Goal: Understand process/instructions: Learn how to perform a task or action

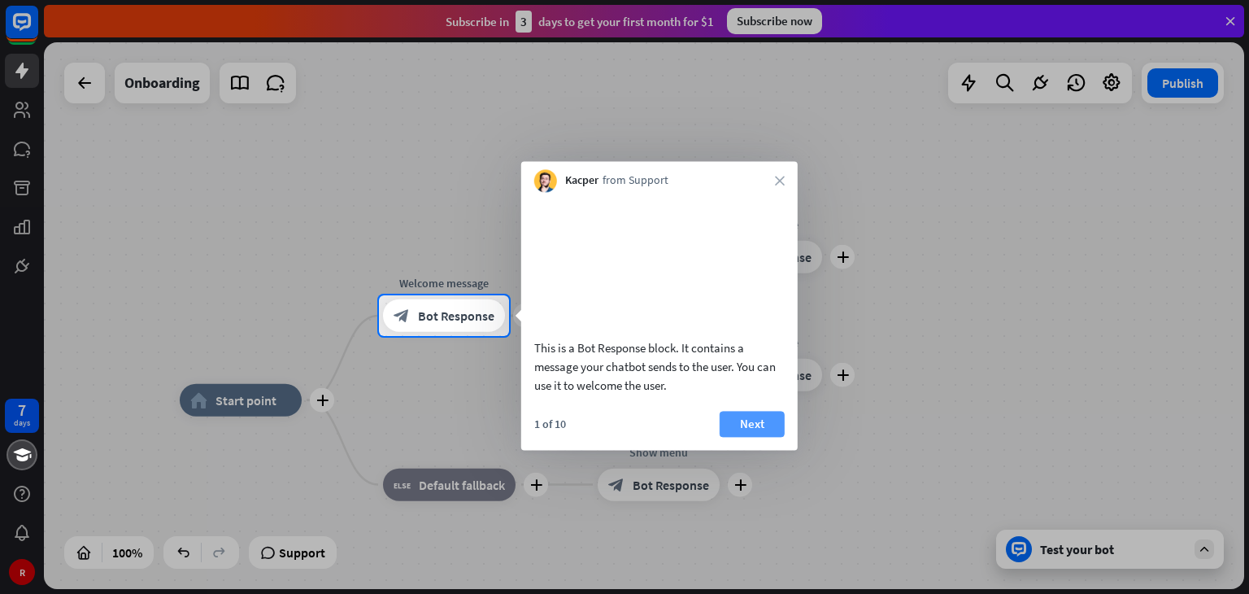
click at [748, 437] on button "Next" at bounding box center [752, 424] width 65 height 26
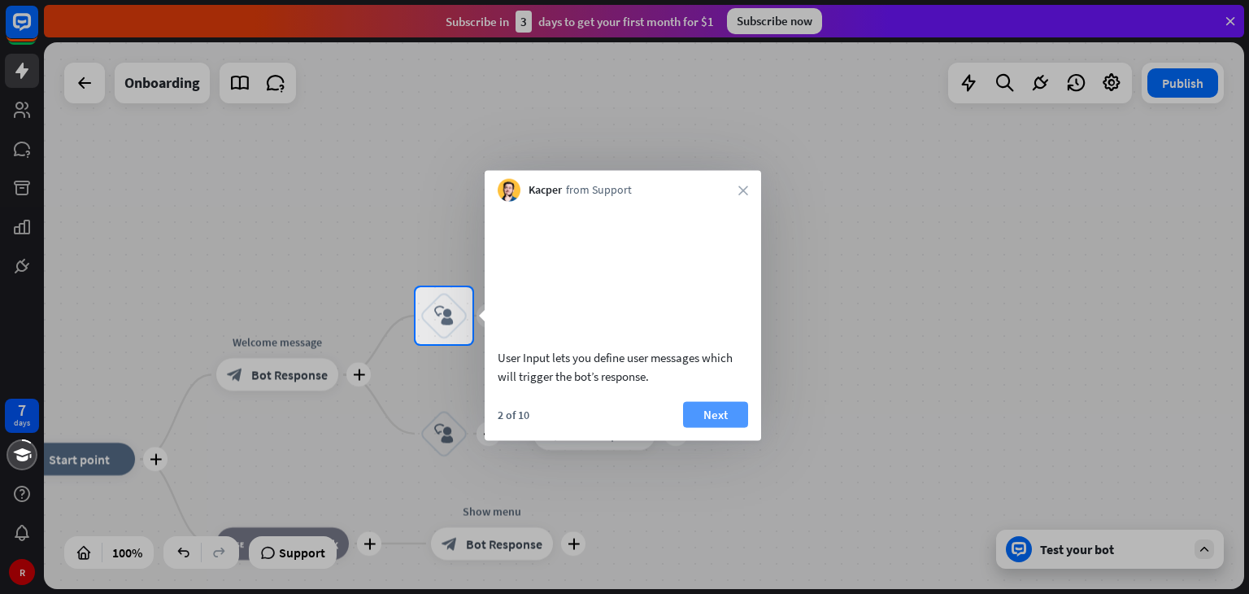
click at [723, 427] on button "Next" at bounding box center [715, 414] width 65 height 26
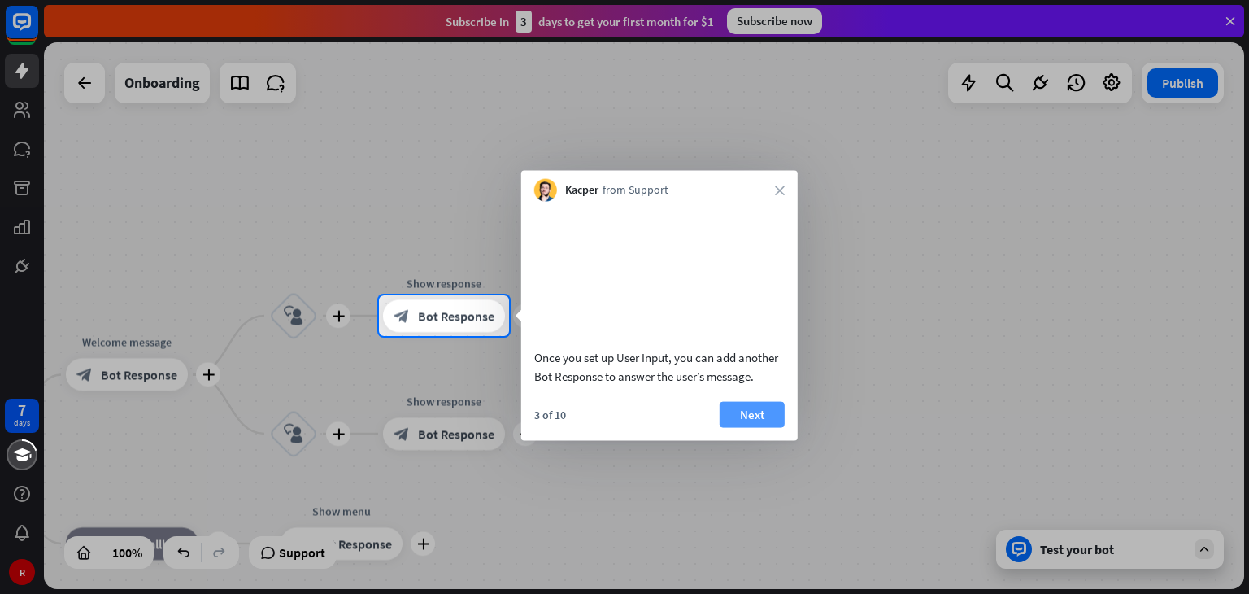
click at [739, 427] on button "Next" at bounding box center [752, 414] width 65 height 26
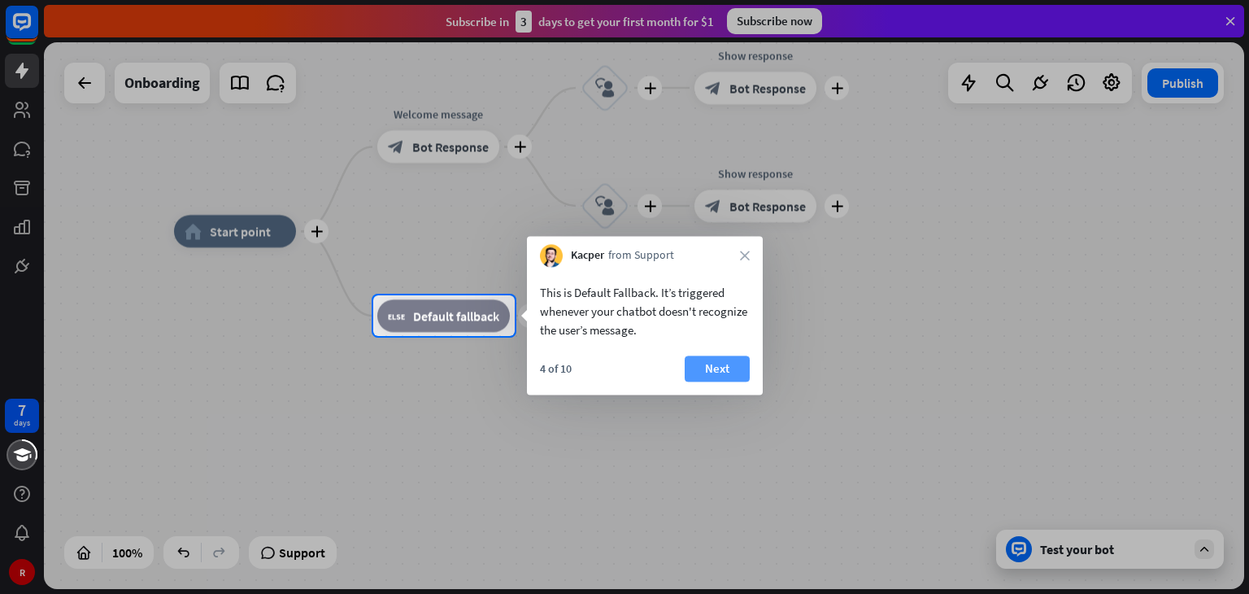
click at [717, 368] on button "Next" at bounding box center [717, 368] width 65 height 26
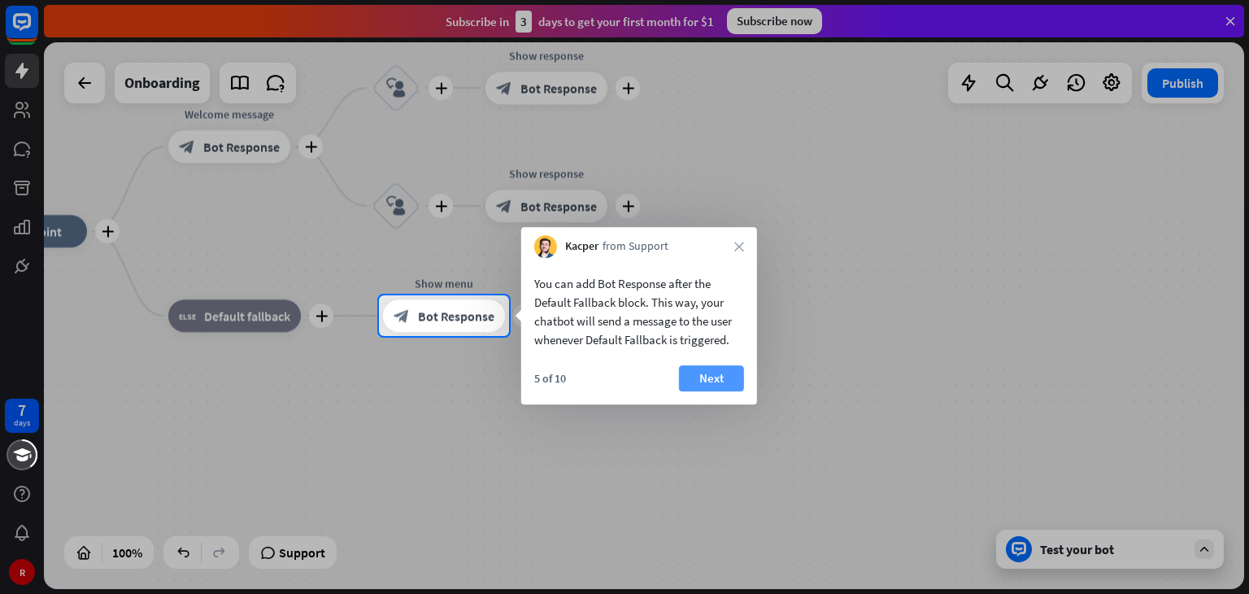
click at [711, 374] on button "Next" at bounding box center [711, 378] width 65 height 26
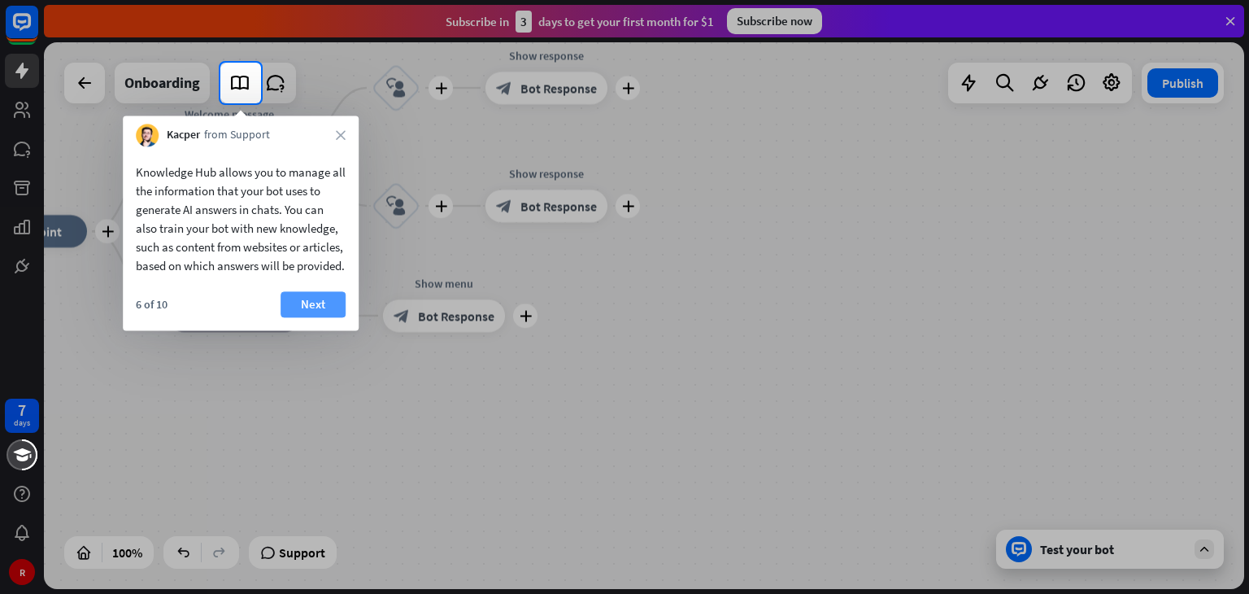
click at [305, 317] on button "Next" at bounding box center [313, 304] width 65 height 26
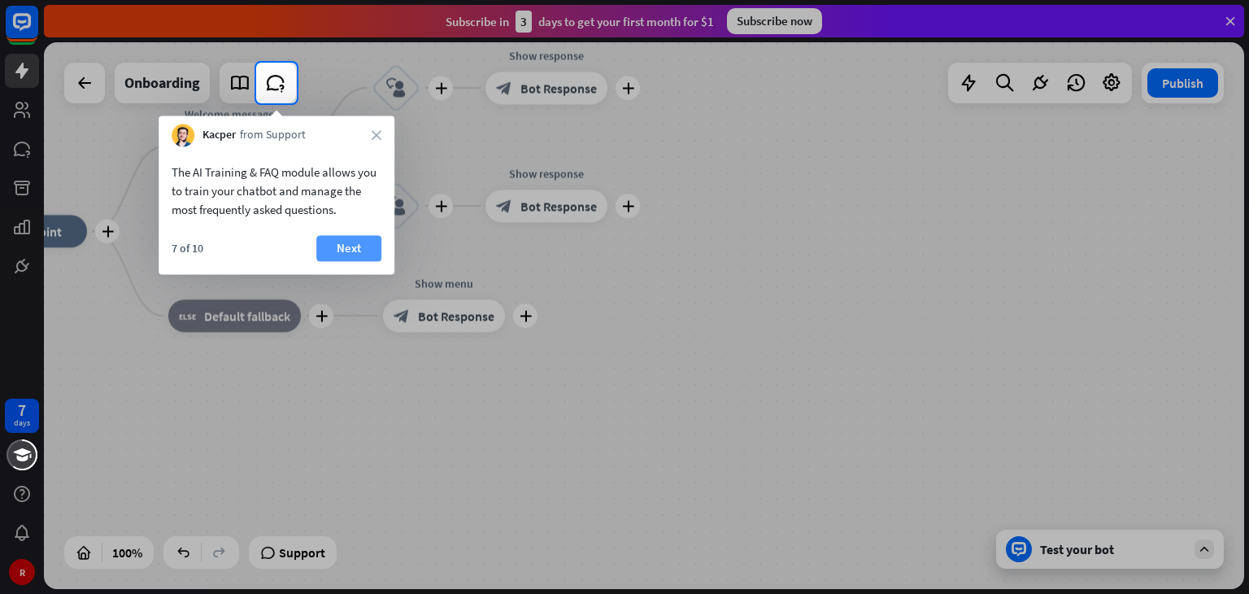
click at [342, 248] on button "Next" at bounding box center [348, 248] width 65 height 26
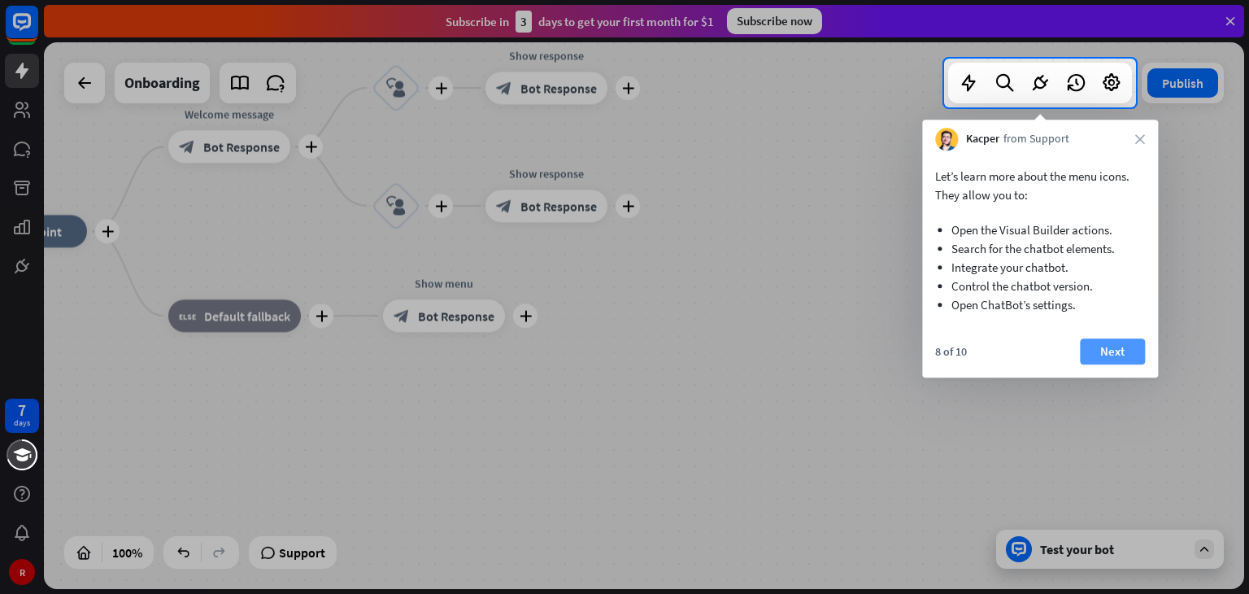
click at [1107, 349] on button "Next" at bounding box center [1112, 351] width 65 height 26
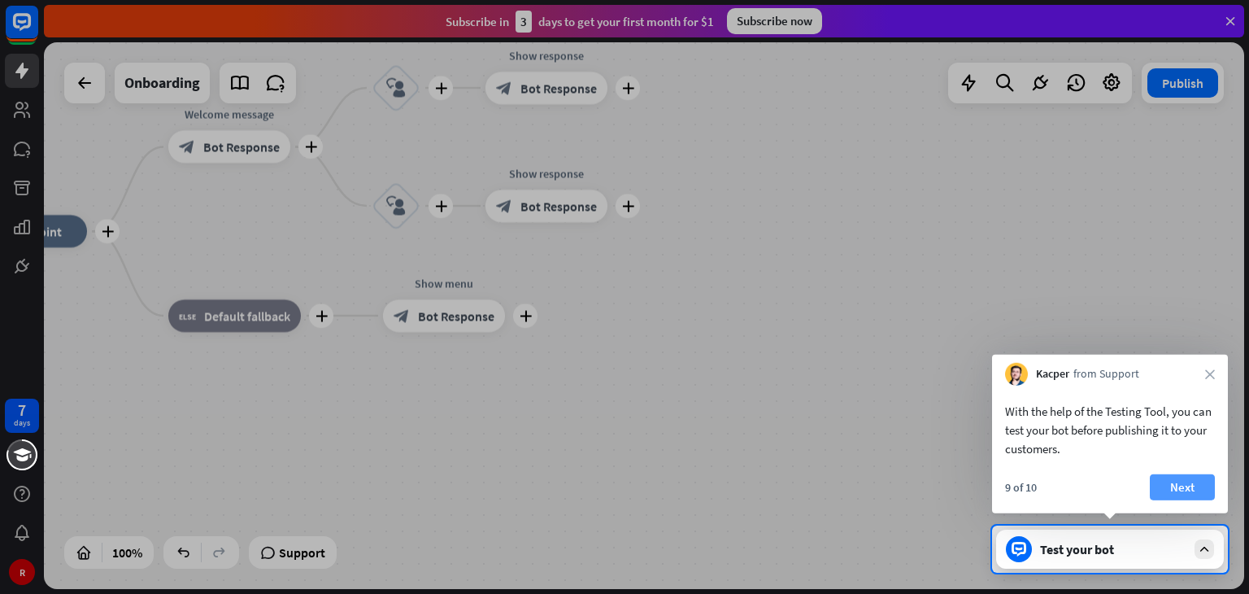
click at [1172, 482] on button "Next" at bounding box center [1182, 487] width 65 height 26
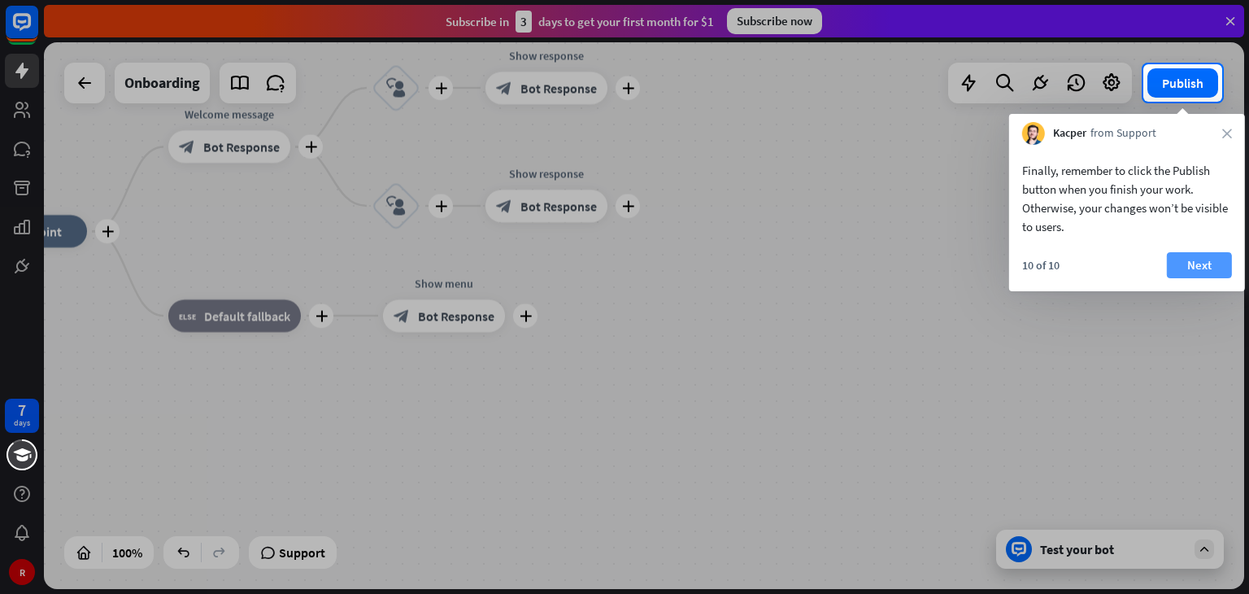
click at [1194, 266] on button "Next" at bounding box center [1199, 265] width 65 height 26
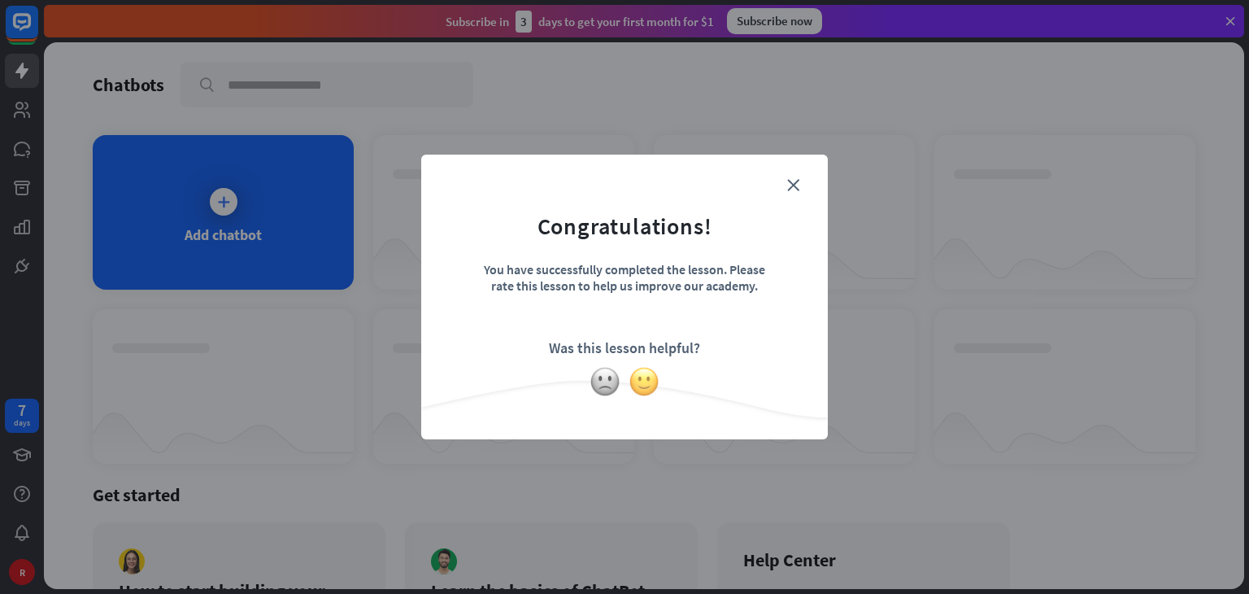
click at [638, 382] on img at bounding box center [644, 381] width 31 height 31
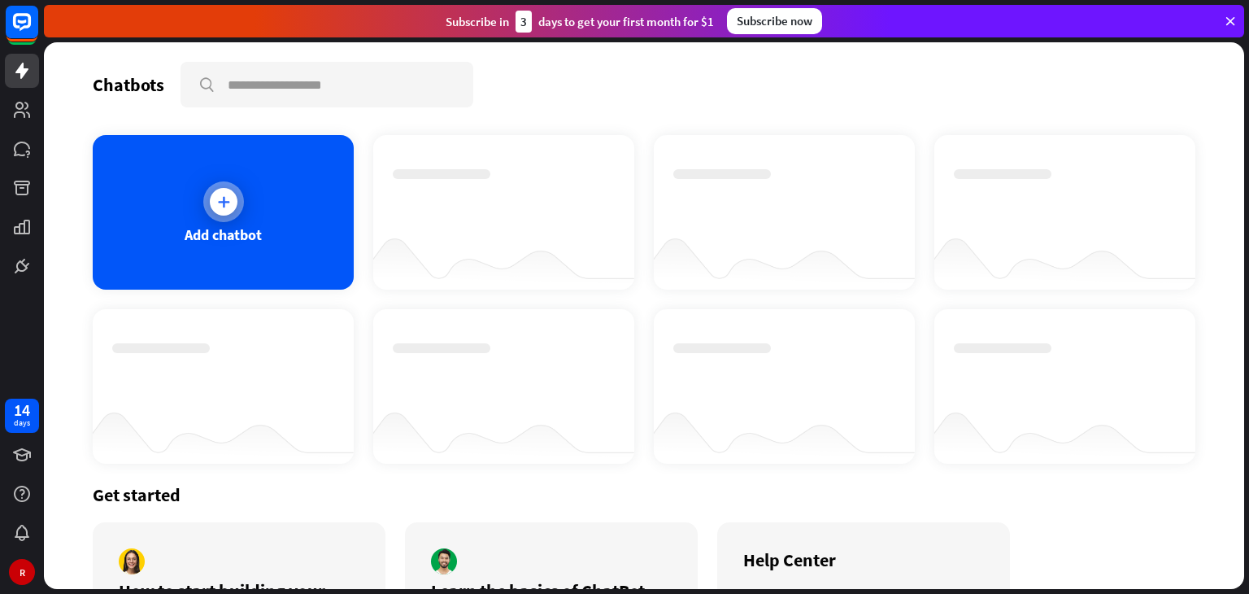
click at [222, 198] on icon at bounding box center [224, 202] width 16 height 16
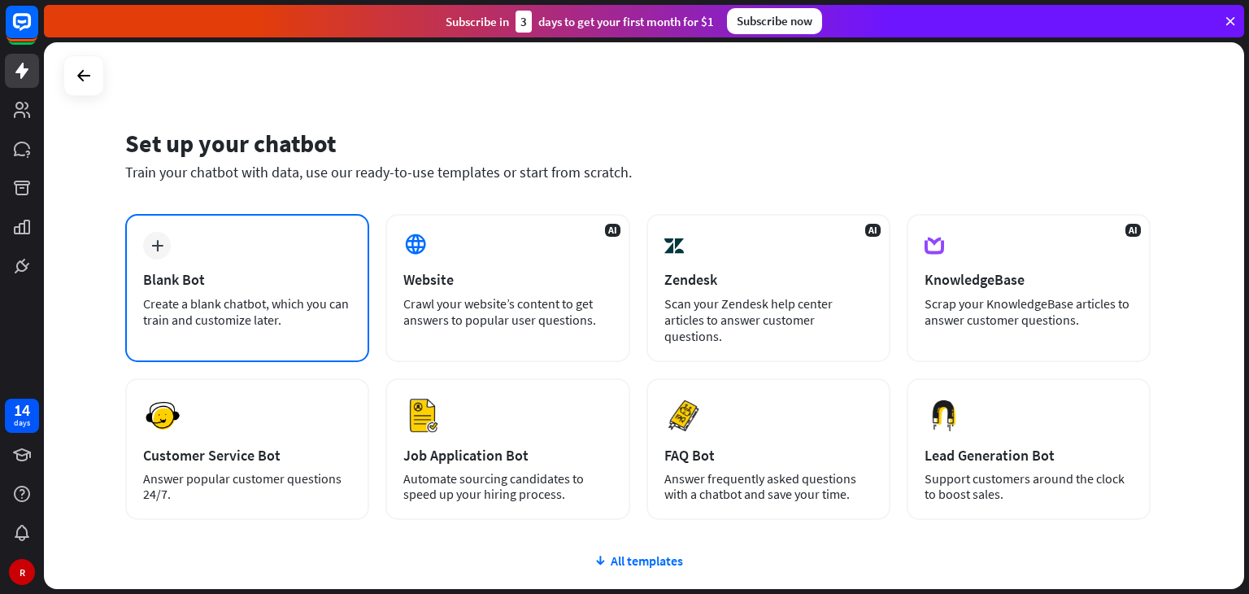
click at [234, 310] on div "Create a blank chatbot, which you can train and customize later." at bounding box center [247, 311] width 208 height 33
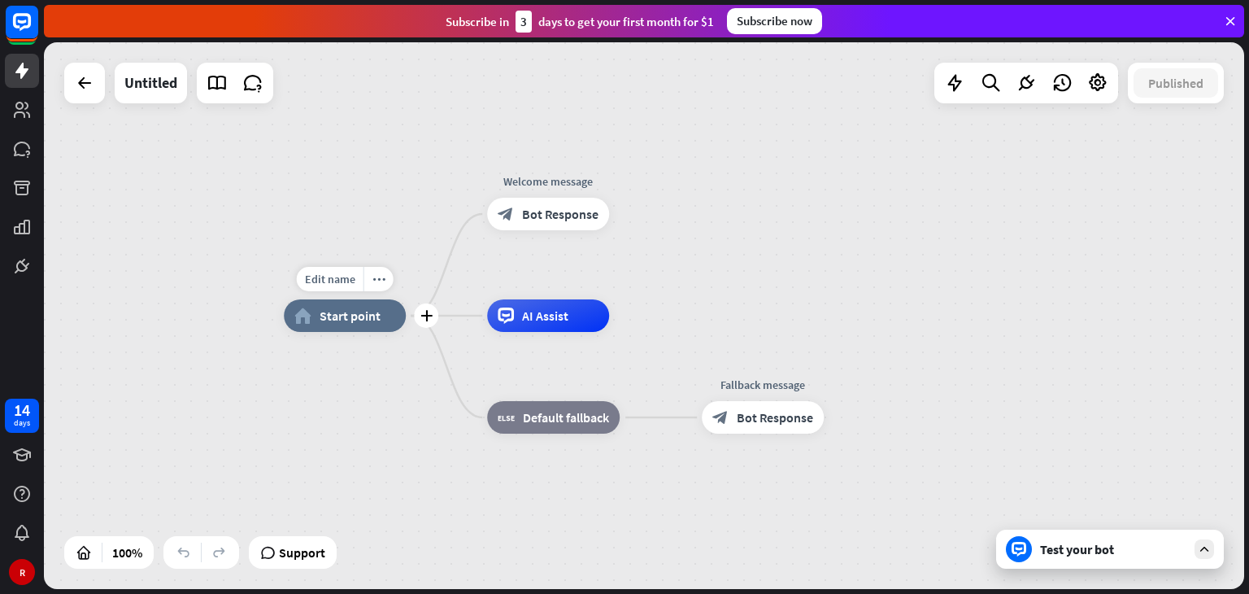
click at [349, 330] on div "home_2 Start point" at bounding box center [345, 315] width 122 height 33
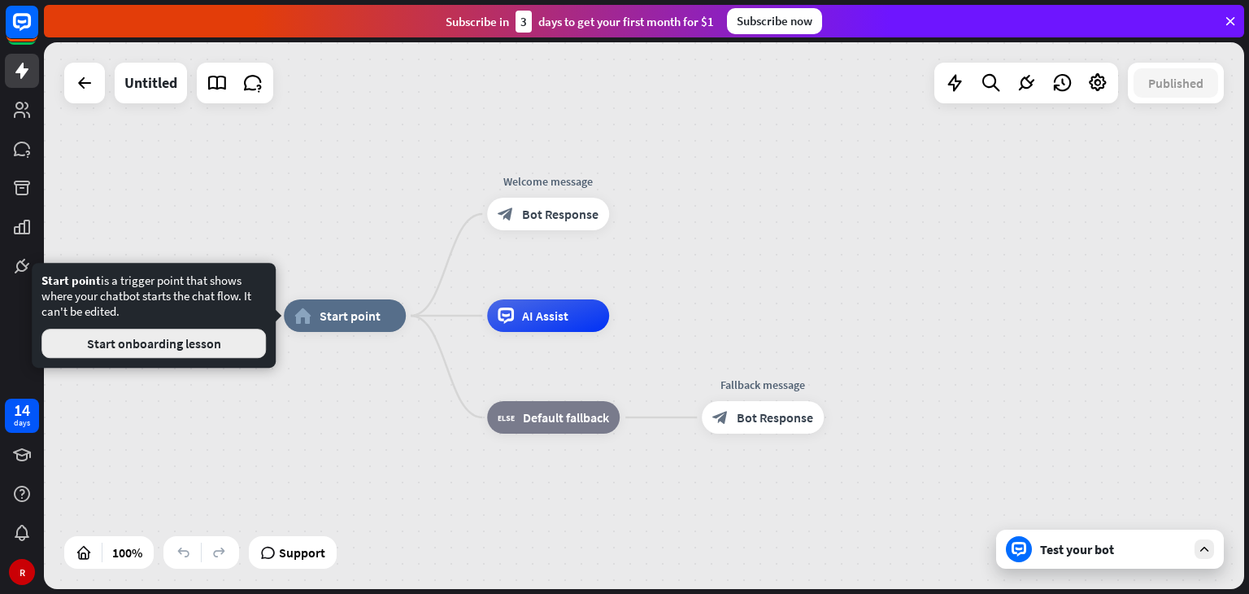
click at [159, 346] on button "Start onboarding lesson" at bounding box center [153, 343] width 224 height 29
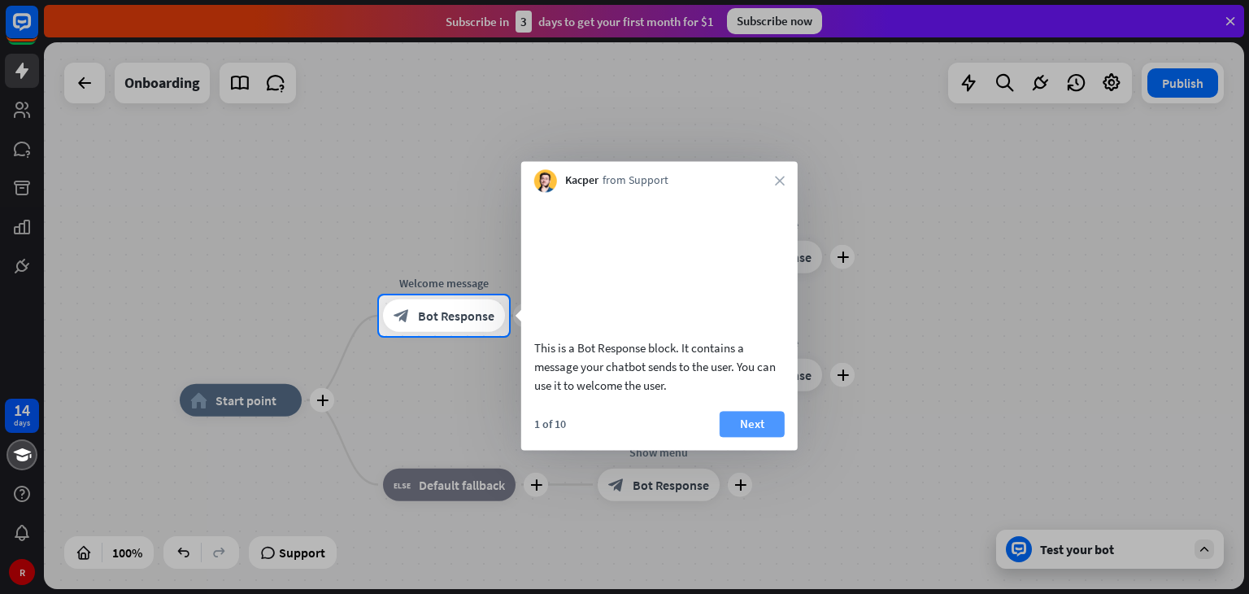
click at [752, 437] on button "Next" at bounding box center [752, 424] width 65 height 26
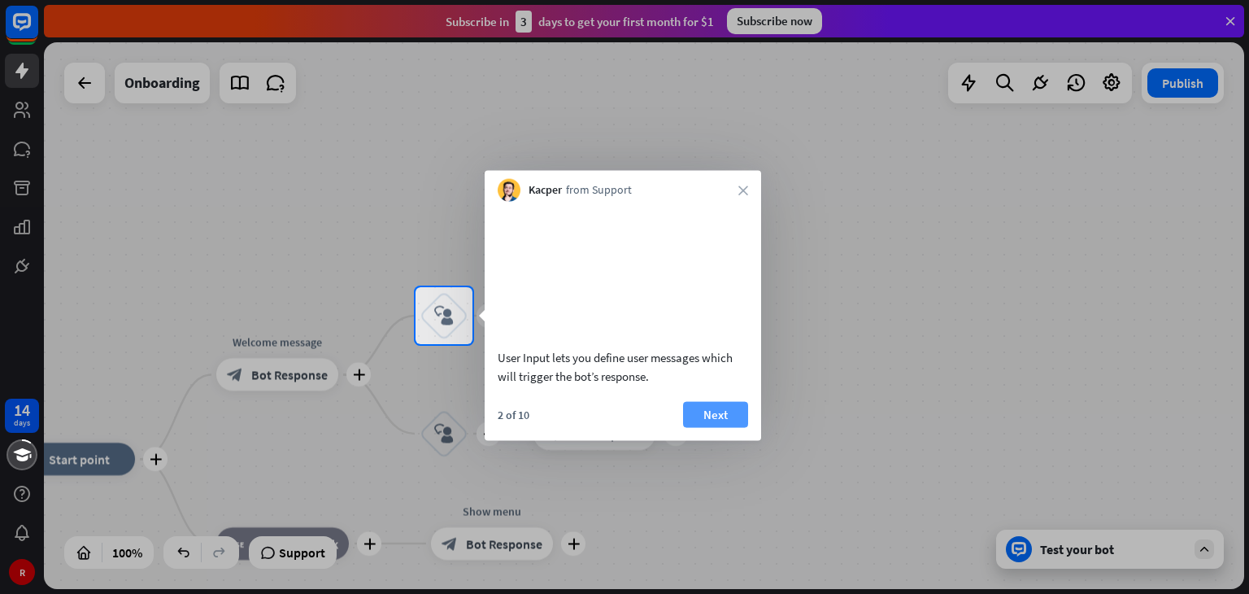
click at [708, 427] on button "Next" at bounding box center [715, 414] width 65 height 26
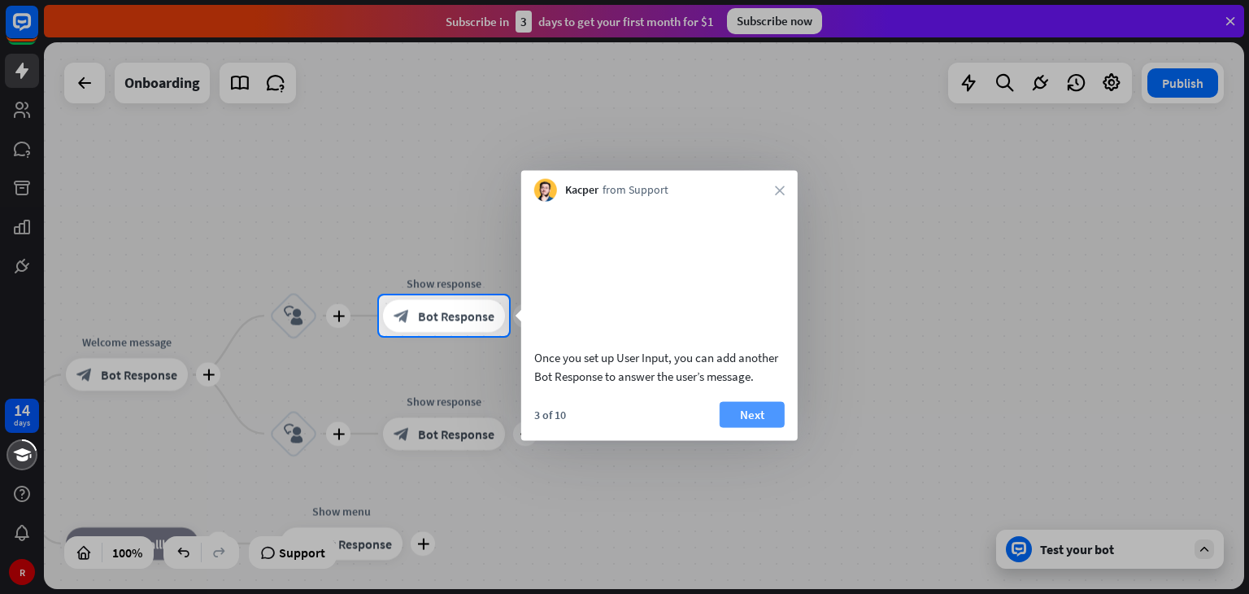
click at [742, 427] on button "Next" at bounding box center [752, 414] width 65 height 26
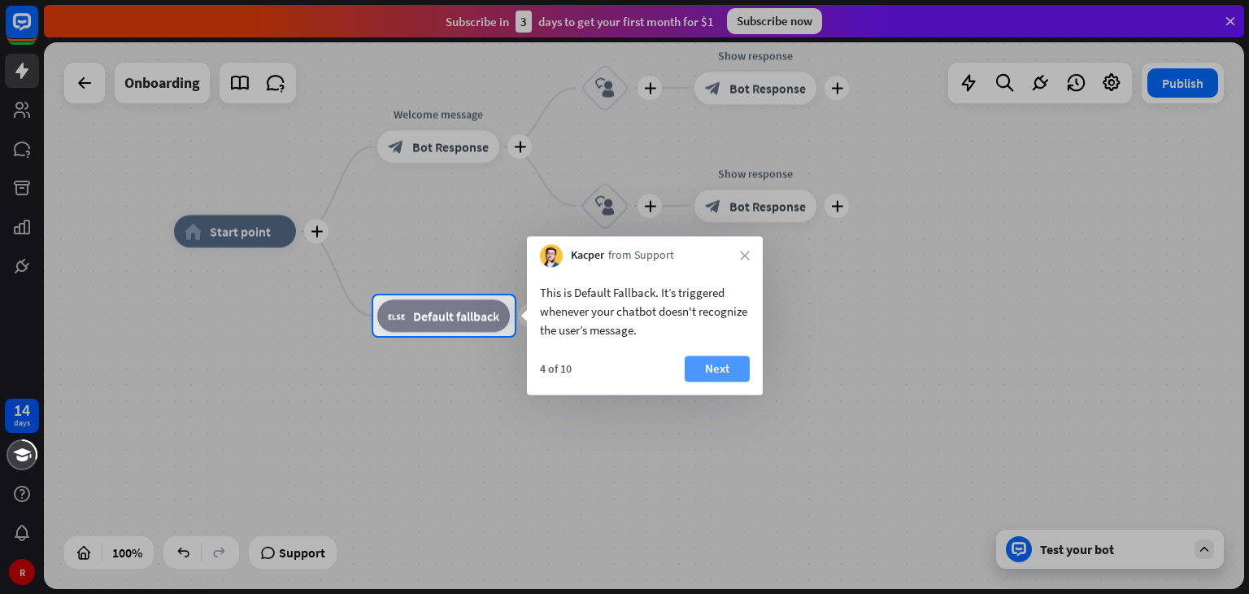
click at [719, 377] on button "Next" at bounding box center [717, 368] width 65 height 26
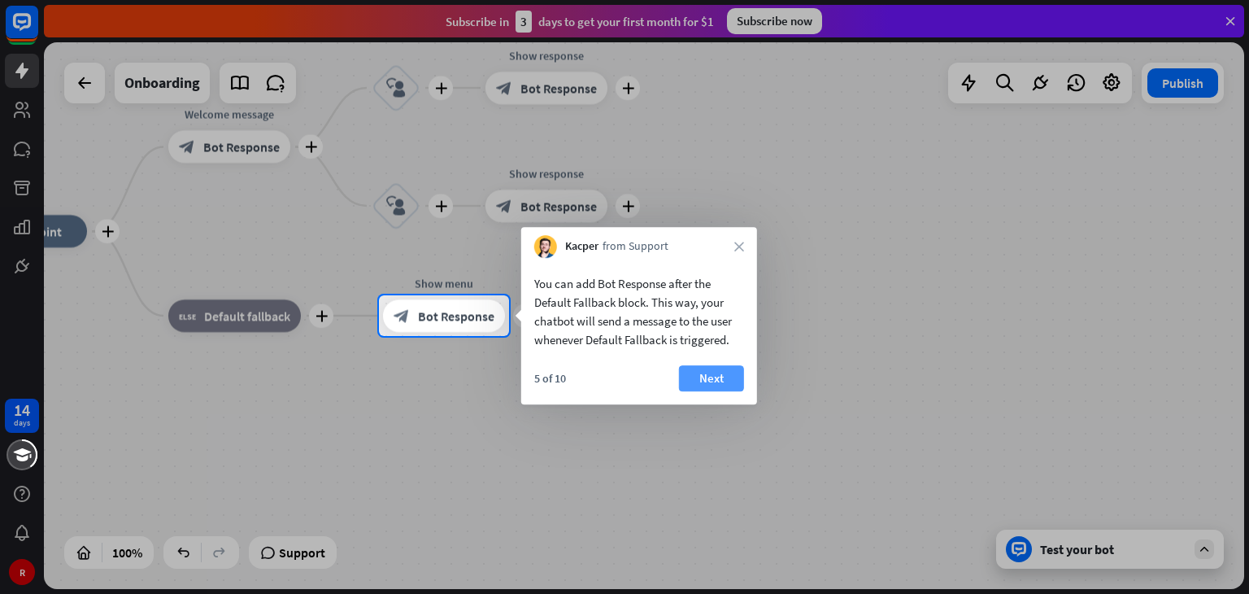
click at [709, 384] on button "Next" at bounding box center [711, 378] width 65 height 26
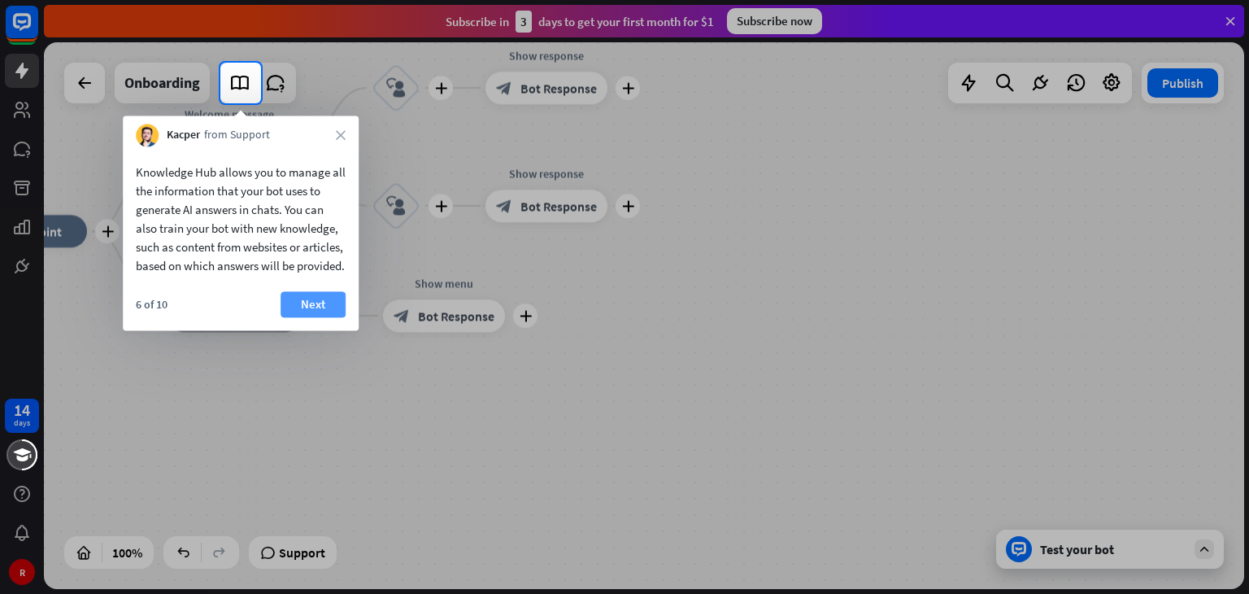
click at [300, 317] on button "Next" at bounding box center [313, 304] width 65 height 26
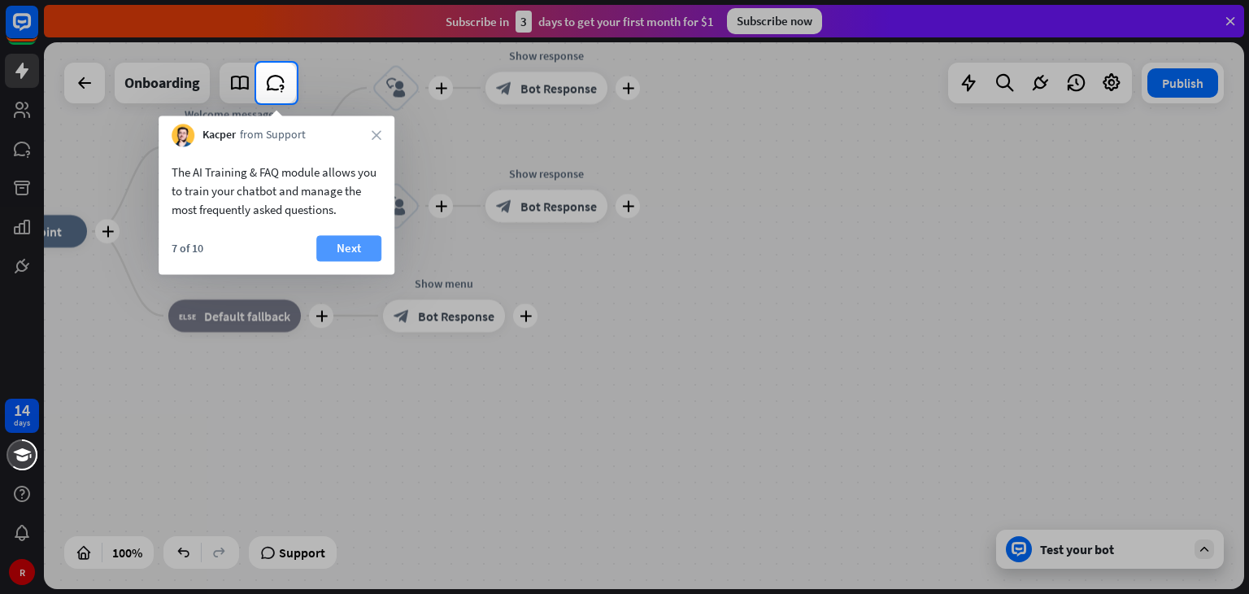
click at [342, 238] on button "Next" at bounding box center [348, 248] width 65 height 26
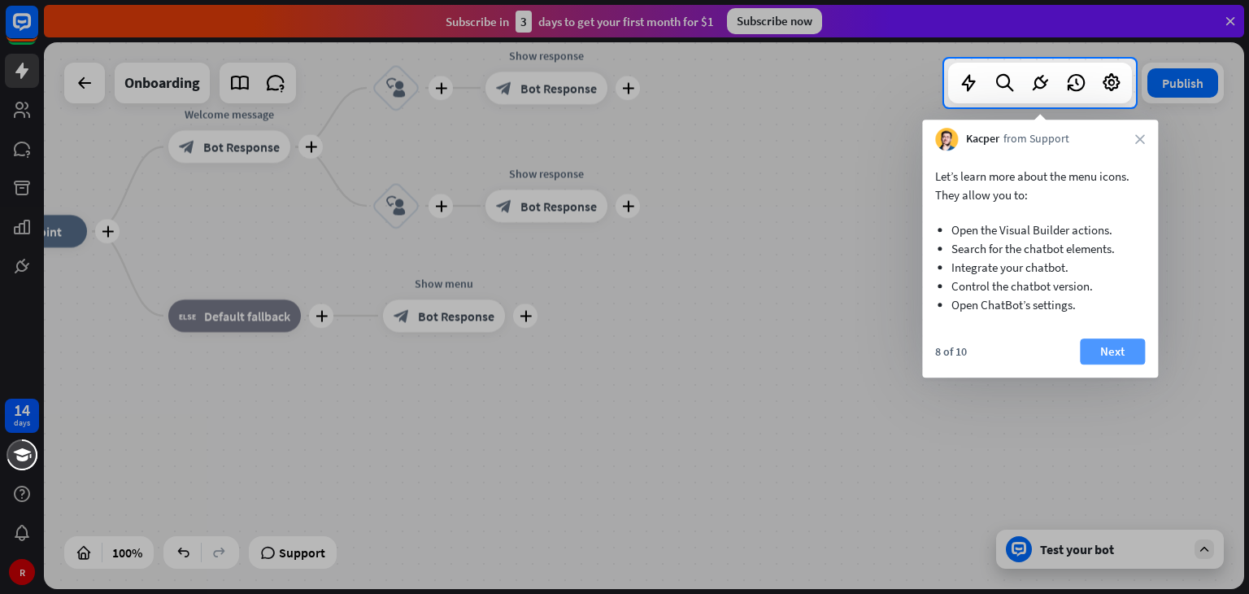
click at [1106, 347] on button "Next" at bounding box center [1112, 351] width 65 height 26
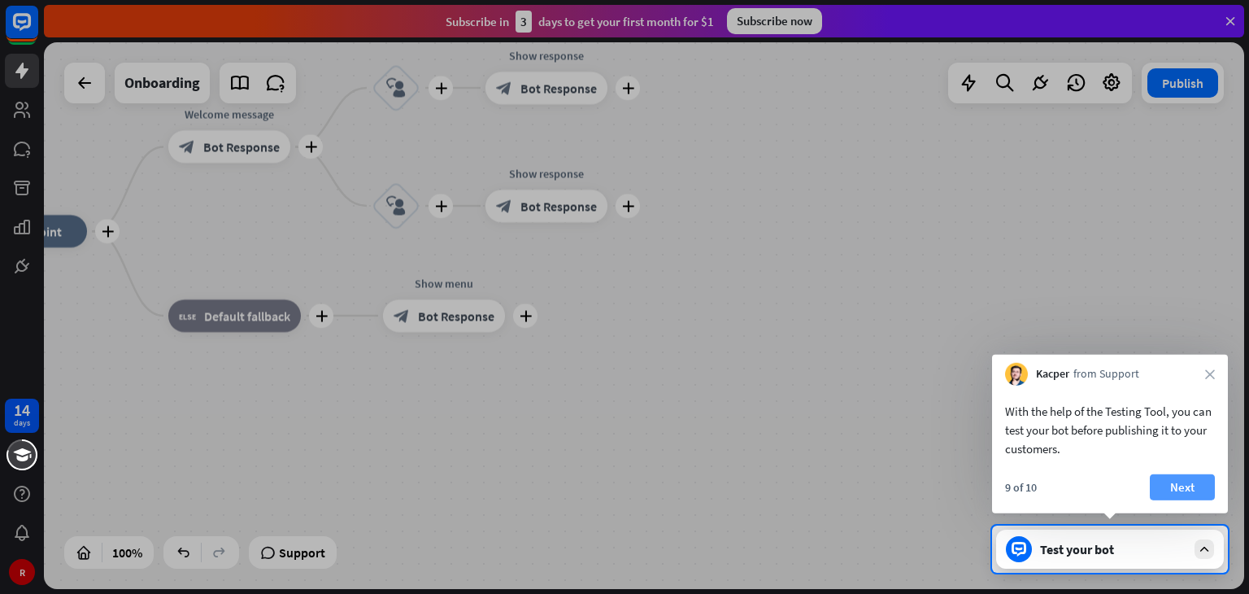
click at [1179, 494] on button "Next" at bounding box center [1182, 487] width 65 height 26
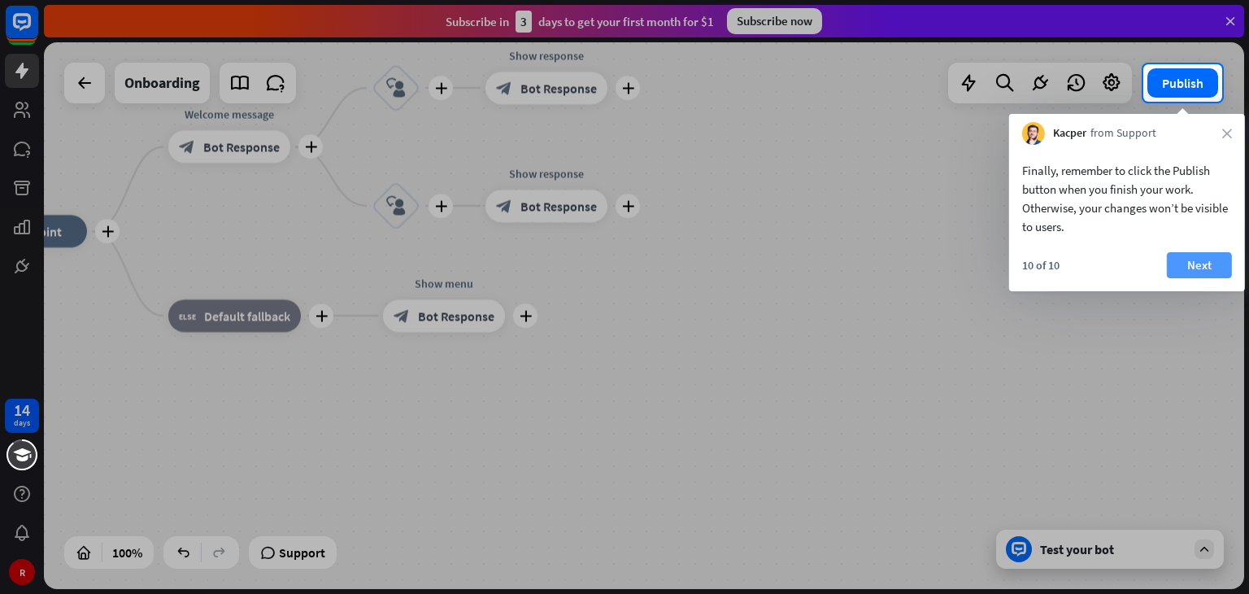
click at [1212, 264] on button "Next" at bounding box center [1199, 265] width 65 height 26
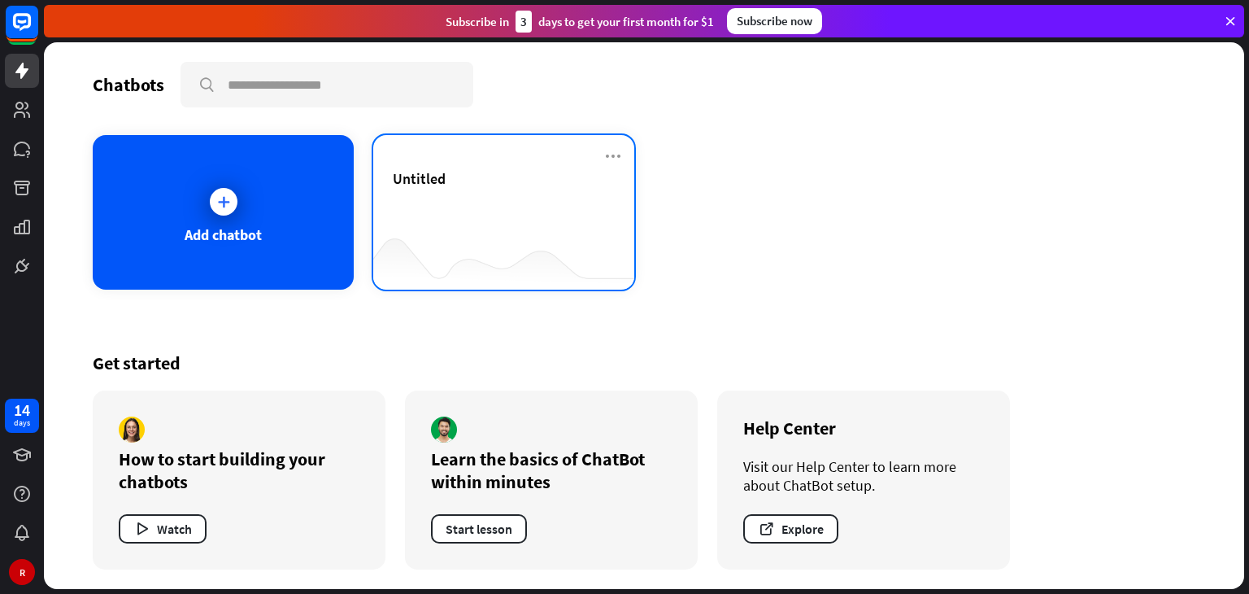
click at [418, 204] on div "Untitled" at bounding box center [504, 197] width 222 height 57
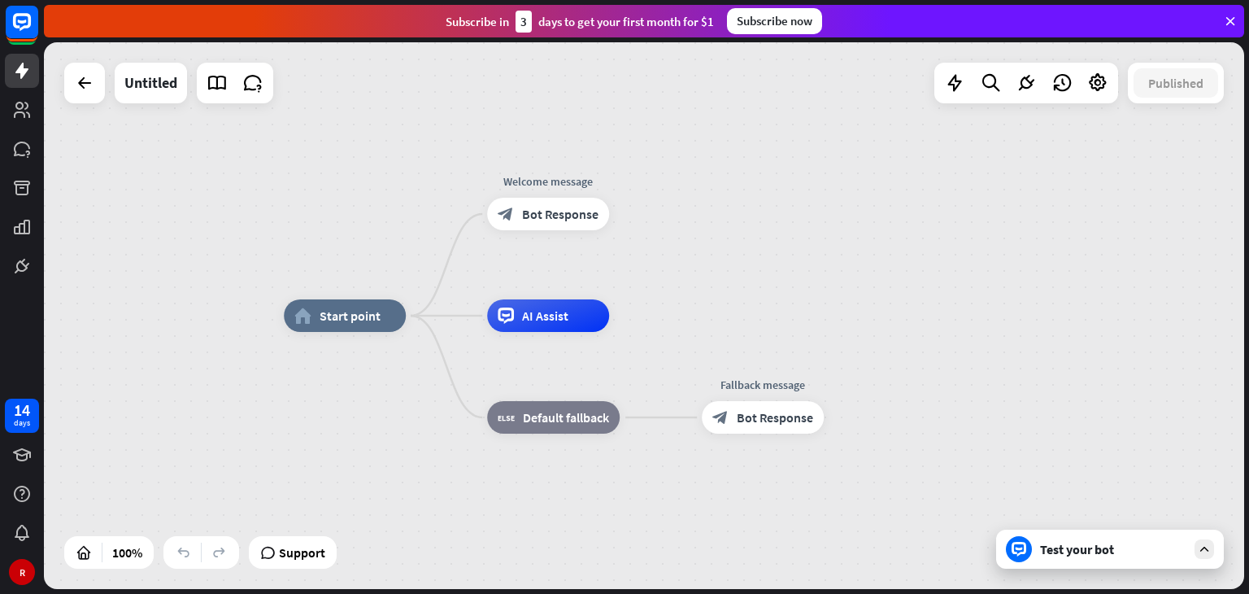
click at [661, 289] on div "home_2 Start point Welcome message block_bot_response Bot Response Edit name mo…" at bounding box center [644, 315] width 1201 height 547
drag, startPoint x: 558, startPoint y: 310, endPoint x: 481, endPoint y: 266, distance: 88.9
click at [487, 299] on div "Edit name more_horiz plus AI Assist" at bounding box center [548, 315] width 122 height 33
click at [528, 282] on span "Edit name" at bounding box center [533, 279] width 50 height 15
